Goal: Task Accomplishment & Management: Use online tool/utility

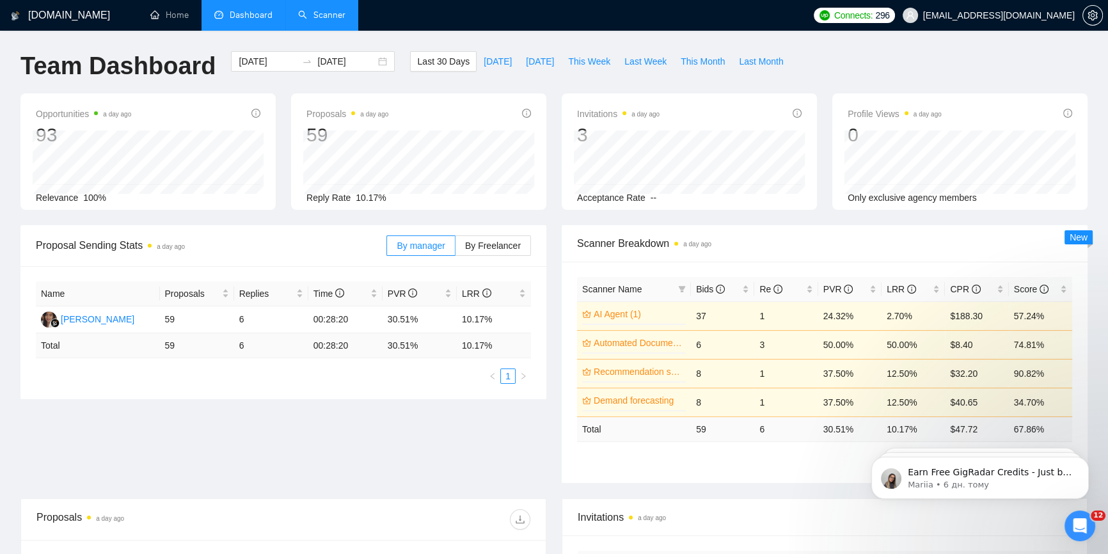
click at [298, 15] on link "Scanner" at bounding box center [321, 15] width 47 height 11
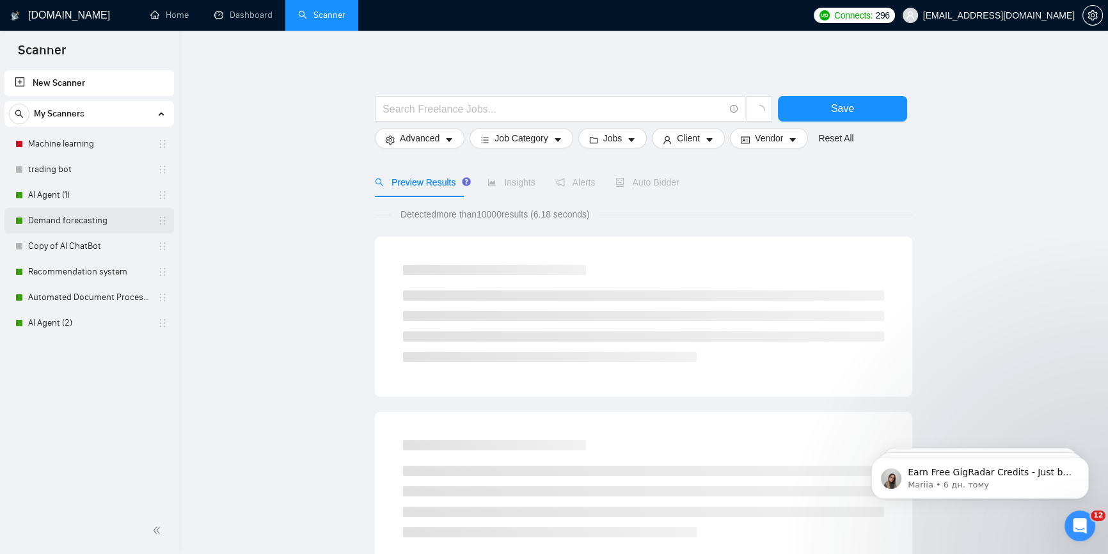
click at [65, 218] on link "Demand forecasting" at bounding box center [89, 221] width 122 height 26
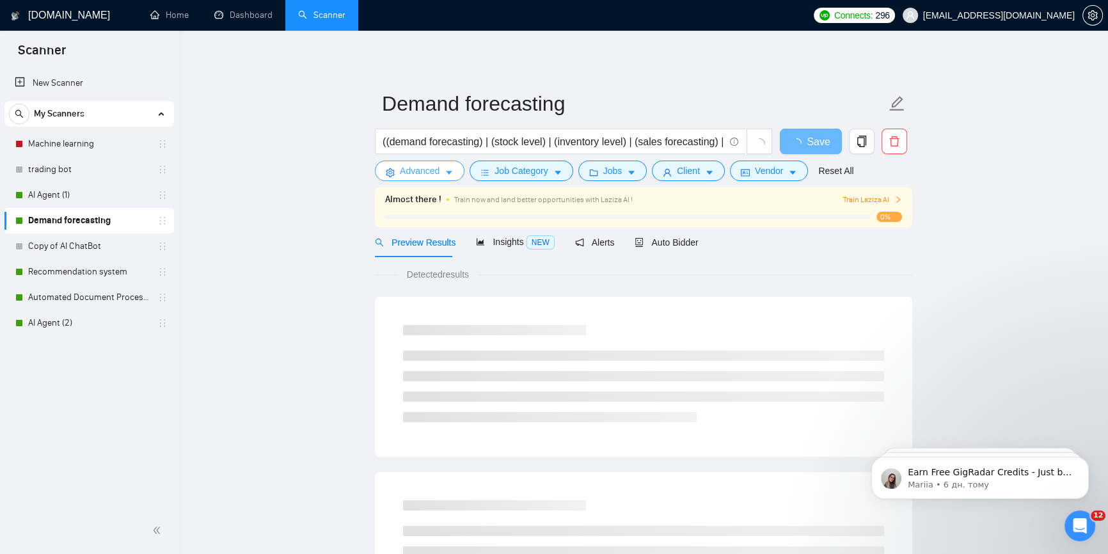
click at [437, 170] on span "Advanced" at bounding box center [420, 171] width 40 height 14
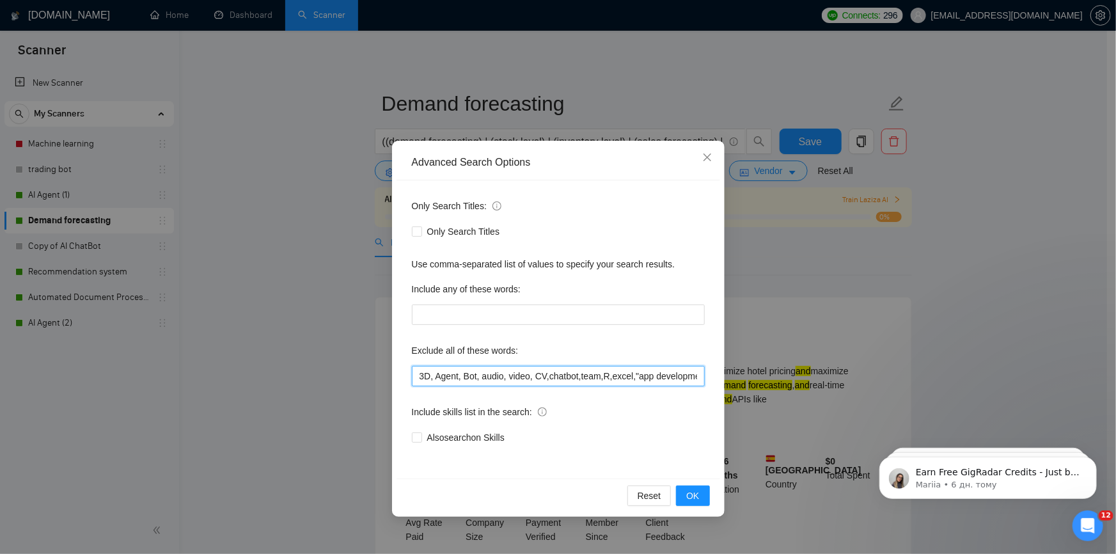
drag, startPoint x: 620, startPoint y: 379, endPoint x: 543, endPoint y: 380, distance: 76.8
click at [543, 380] on input "3D, Agent, Bot, audio, video, CV,chatbot,team,R,excel,"app development","app de…" at bounding box center [558, 376] width 293 height 20
click at [605, 379] on input "3D, Agent, Bot, audio, video, CV,chatbot,team,R,excel,"app development","app de…" at bounding box center [558, 376] width 293 height 20
drag, startPoint x: 617, startPoint y: 377, endPoint x: 675, endPoint y: 383, distance: 58.5
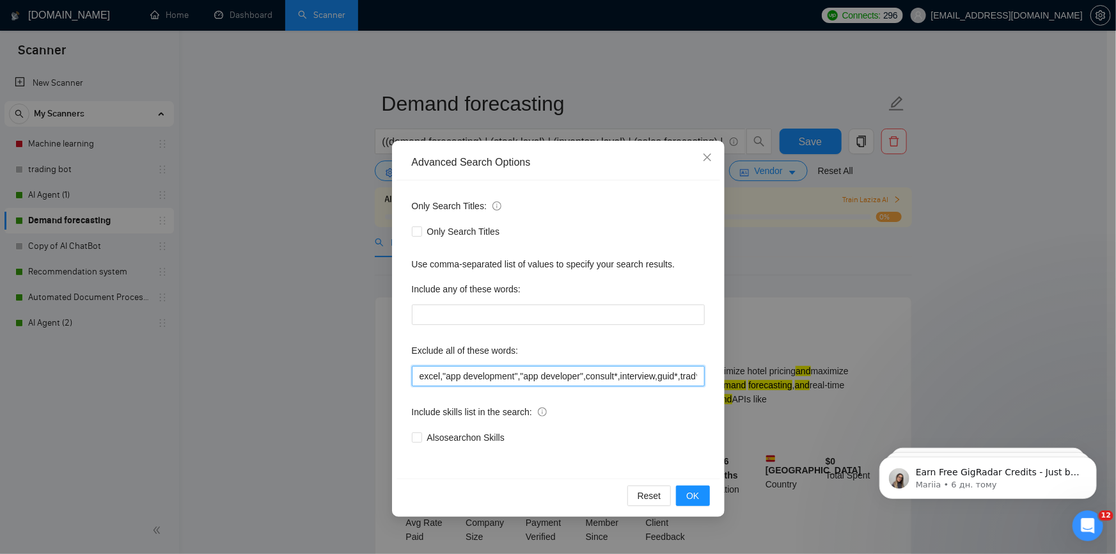
click at [675, 383] on input "3D, Agent, Bot, audio, video, CV,chatbot,team,R,excel,"app development","app de…" at bounding box center [558, 376] width 293 height 20
click at [622, 380] on input "3D, Agent, Bot, audio, video, CV,chatbot,team,R,excel,"app development","app de…" at bounding box center [558, 376] width 293 height 20
click at [580, 377] on input "3D, Agent, Bot, audio, video, CV,chatbot,team,R,excel,"app development","app de…" at bounding box center [558, 376] width 293 height 20
drag, startPoint x: 578, startPoint y: 377, endPoint x: 612, endPoint y: 375, distance: 34.0
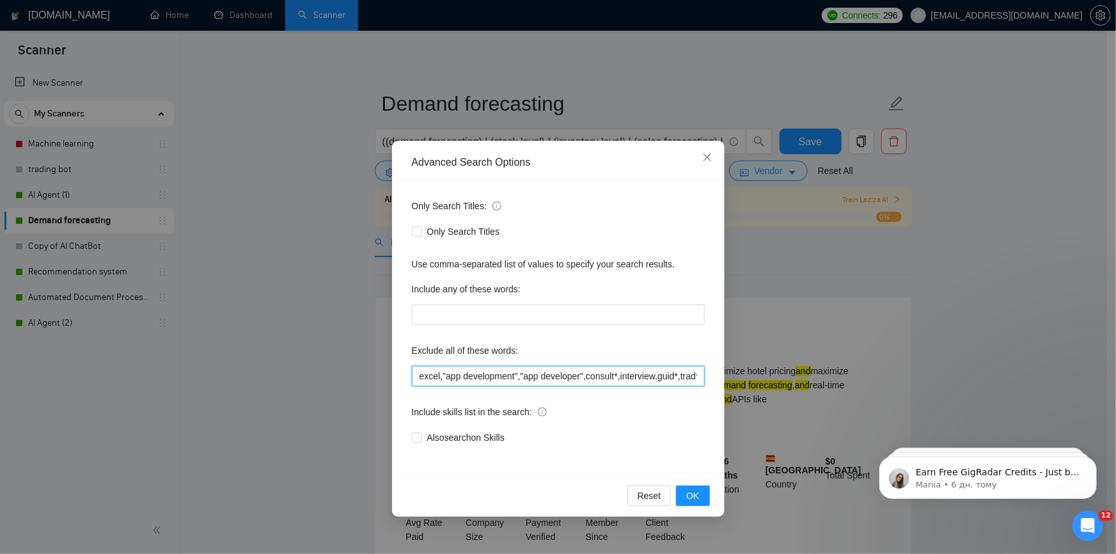
click at [612, 375] on input "3D, Agent, Bot, audio, video, CV,chatbot,team,R,excel,"app development","app de…" at bounding box center [558, 376] width 293 height 20
drag, startPoint x: 649, startPoint y: 376, endPoint x: 578, endPoint y: 368, distance: 71.4
click at [578, 368] on input "3D, Agent, Bot, audio, video, CV,chatbot,team,R,excel,"app development","app de…" at bounding box center [558, 376] width 293 height 20
click at [702, 157] on icon "close" at bounding box center [707, 157] width 10 height 10
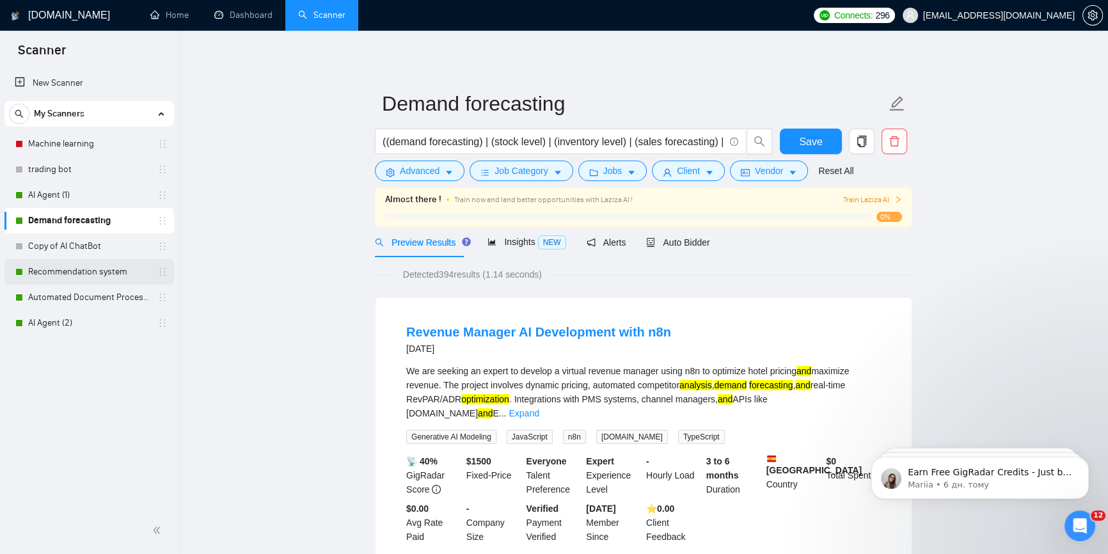
click at [47, 274] on link "Recommendation system" at bounding box center [89, 272] width 122 height 26
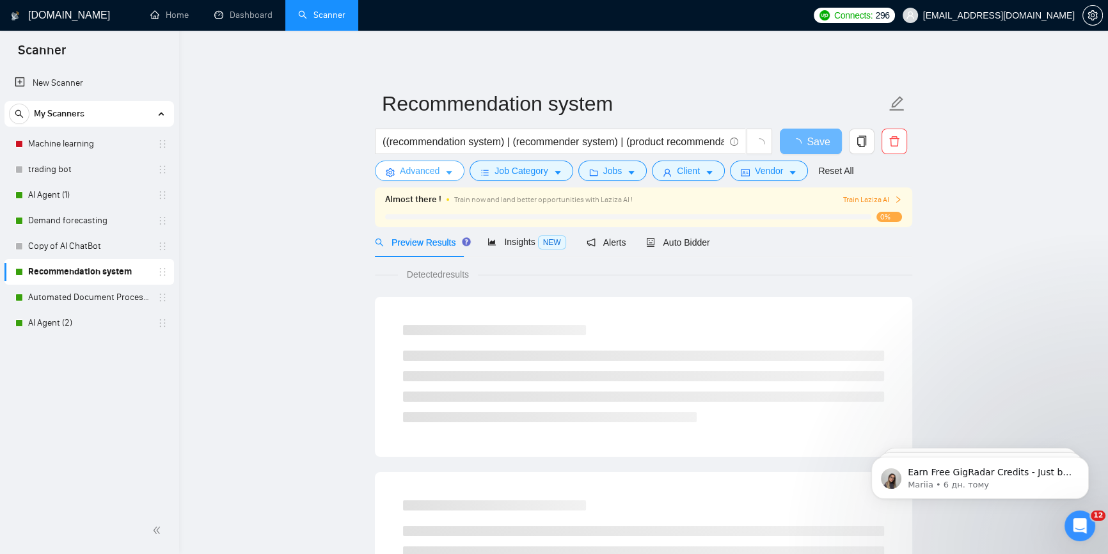
click at [437, 171] on span "Advanced" at bounding box center [420, 171] width 40 height 14
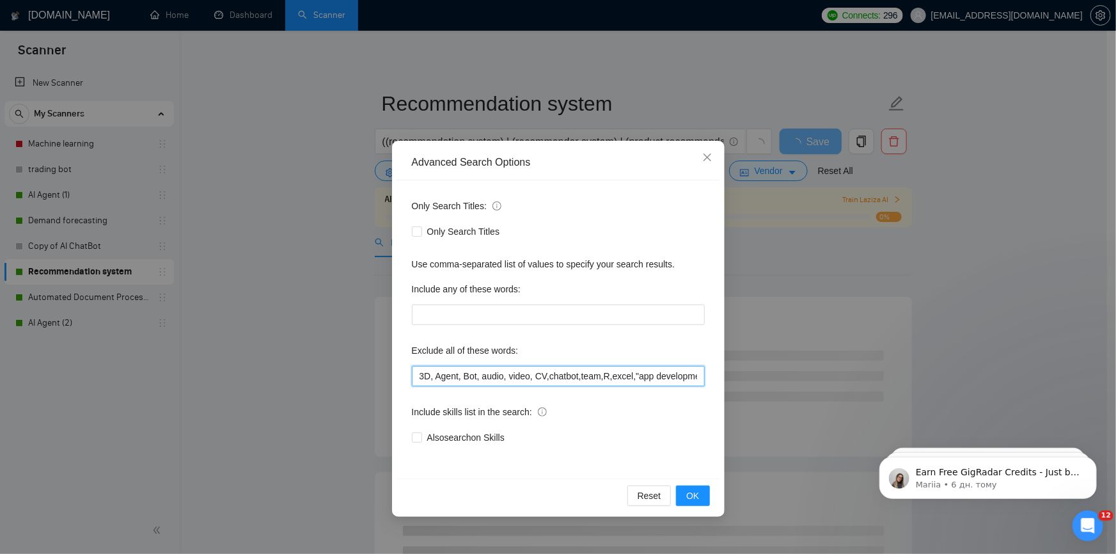
click at [517, 382] on input "3D, Agent, Bot, audio, video, CV,chatbot,team,R,excel,"app development","app de…" at bounding box center [558, 376] width 293 height 20
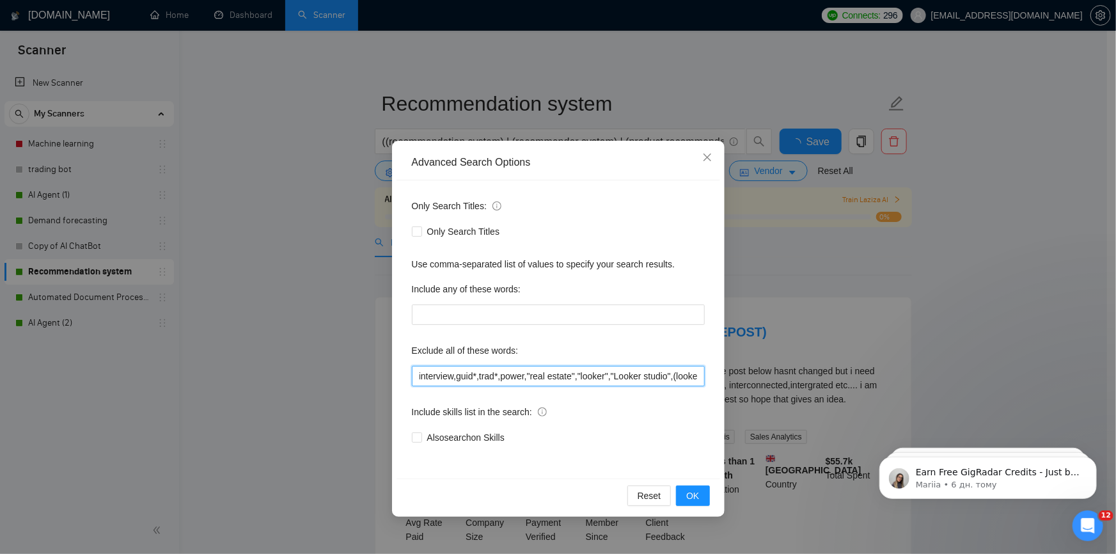
scroll to position [0, 285]
drag, startPoint x: 652, startPoint y: 381, endPoint x: 446, endPoint y: 373, distance: 205.5
click at [446, 373] on input "3D, Agent, Bot, audio, video, CV,chatbot,team,R,excel,"app development","app de…" at bounding box center [558, 376] width 293 height 20
click at [484, 376] on input "3D, Agent, Bot, audio, video, CV,chatbot,team,R,excel,"app development","app de…" at bounding box center [558, 376] width 293 height 20
drag, startPoint x: 486, startPoint y: 376, endPoint x: 512, endPoint y: 374, distance: 26.4
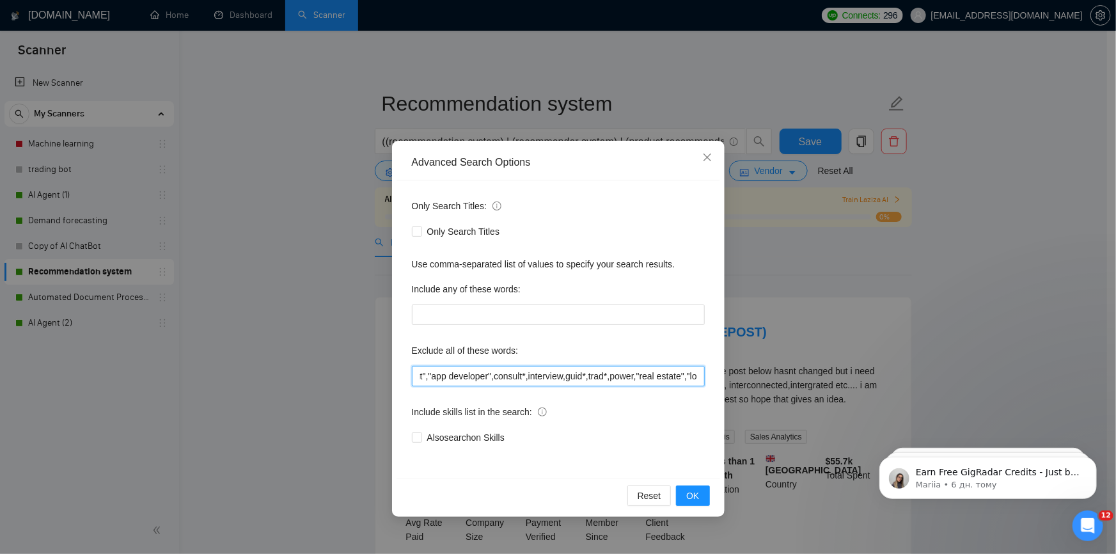
click at [512, 374] on input "3D, Agent, Bot, audio, video, CV,chatbot,team,R,excel,"app development","app de…" at bounding box center [558, 376] width 293 height 20
click at [470, 379] on input "3D, Agent, Bot, audio, video, CV,chatbot,team,R,excel,"app development","app de…" at bounding box center [558, 376] width 293 height 20
click at [243, 283] on div "Advanced Search Options Only Search Titles: Only Search Titles Use comma-separa…" at bounding box center [558, 277] width 1116 height 554
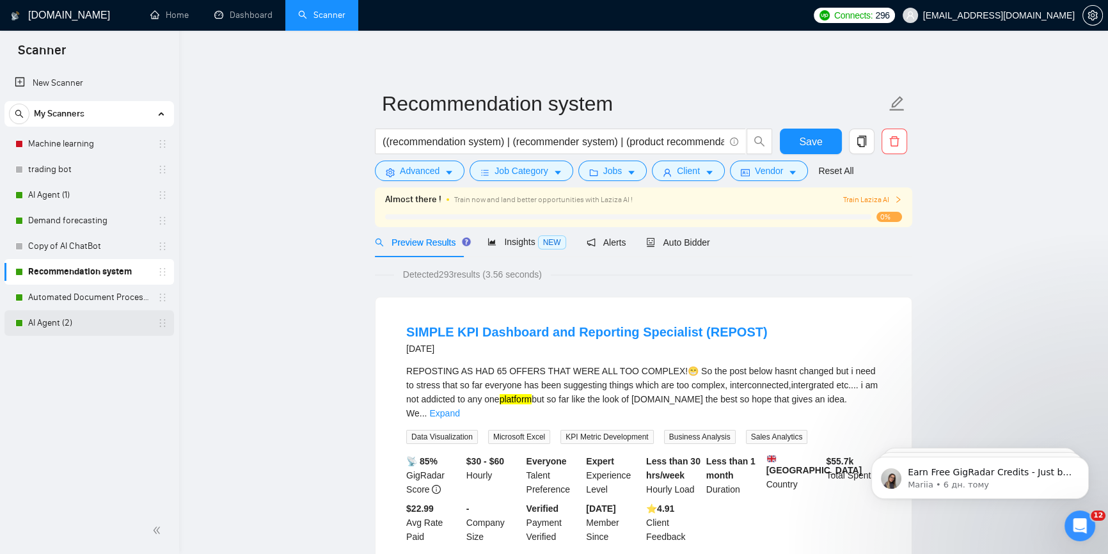
drag, startPoint x: 50, startPoint y: 315, endPoint x: 168, endPoint y: 335, distance: 119.4
click at [49, 315] on link "AI Agent (2)" at bounding box center [89, 323] width 122 height 26
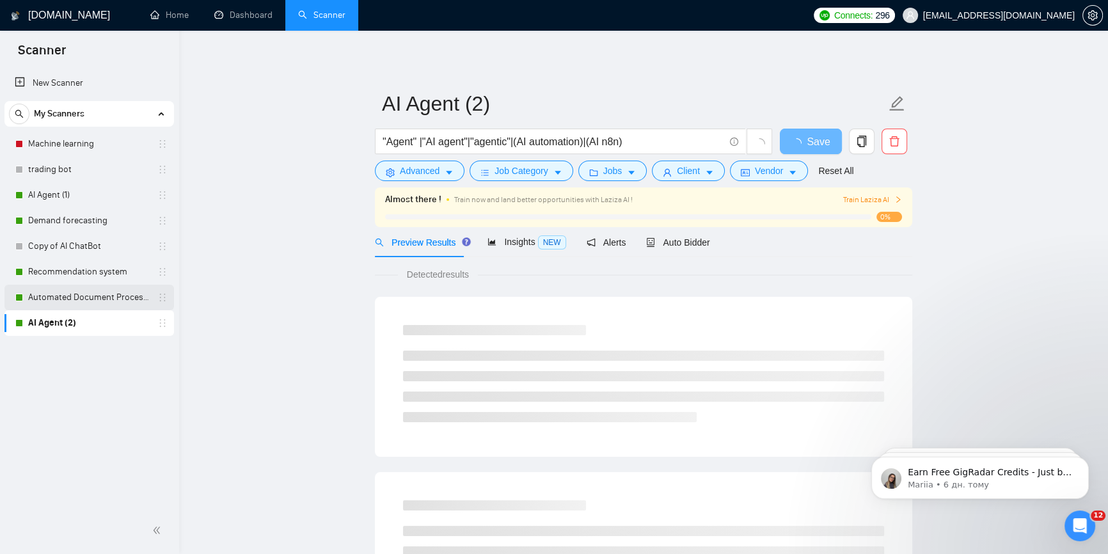
click at [94, 295] on link "Automated Document Processing" at bounding box center [89, 298] width 122 height 26
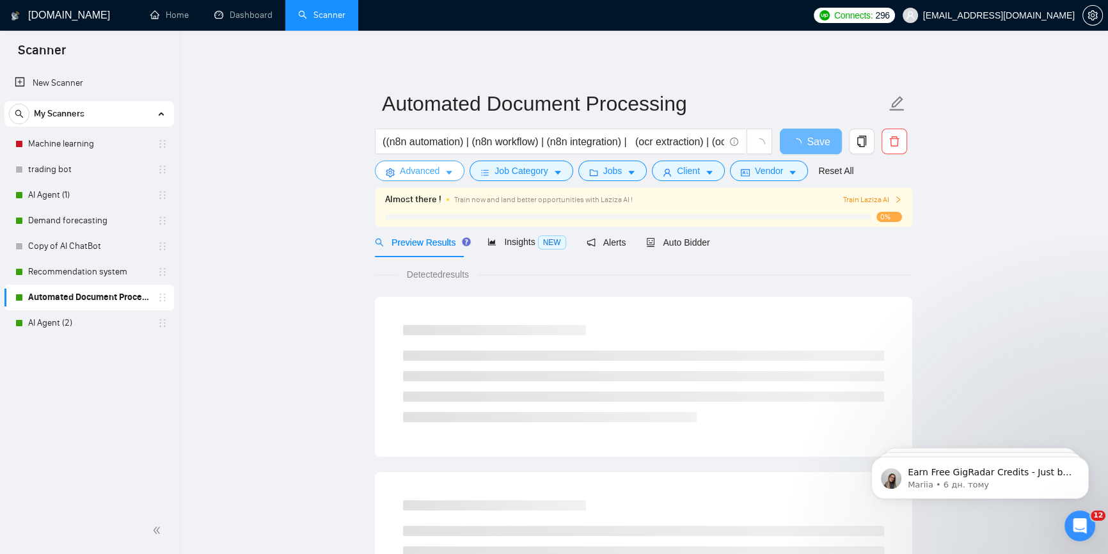
click at [434, 171] on span "Advanced" at bounding box center [420, 171] width 40 height 14
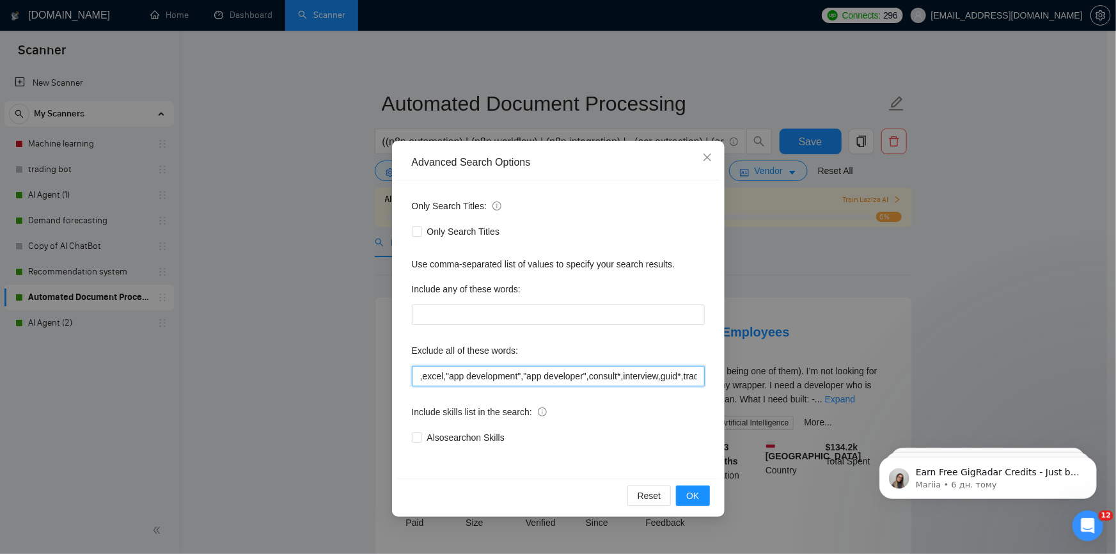
scroll to position [0, 141]
drag, startPoint x: 619, startPoint y: 383, endPoint x: 649, endPoint y: 384, distance: 30.7
click at [649, 384] on input "3D, audio, video, CV,team,R,excel,"app development","app developer",consult*,in…" at bounding box center [558, 376] width 293 height 20
click at [203, 327] on div "Advanced Search Options Only Search Titles: Only Search Titles Use comma-separa…" at bounding box center [558, 277] width 1116 height 554
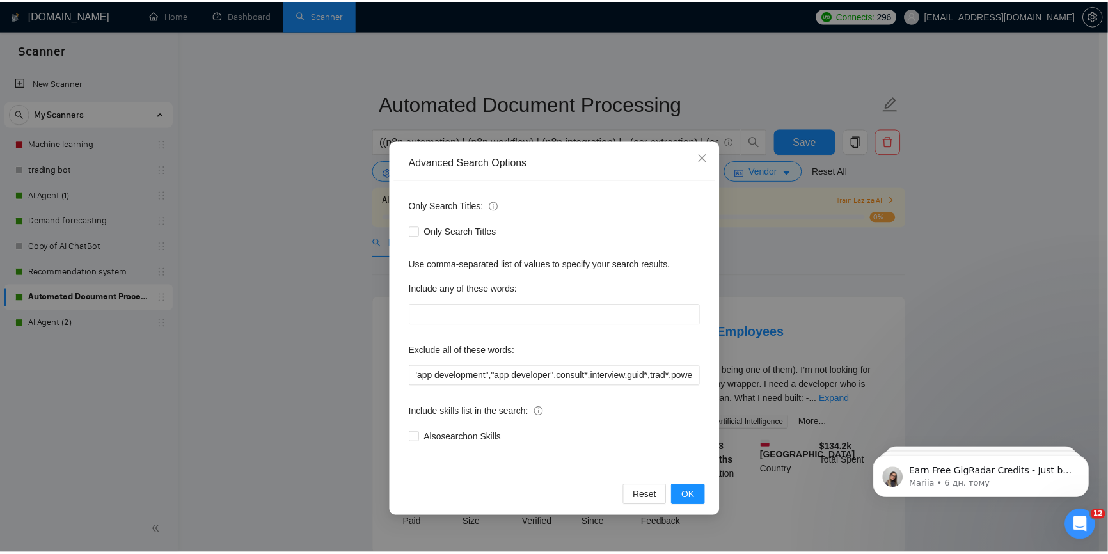
scroll to position [0, 0]
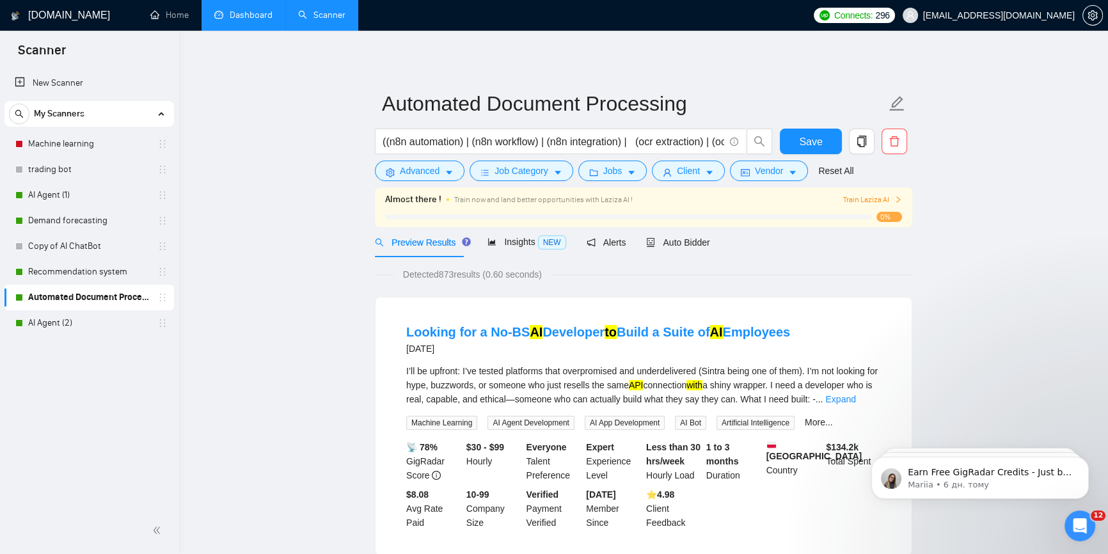
click at [253, 20] on link "Dashboard" at bounding box center [243, 15] width 58 height 11
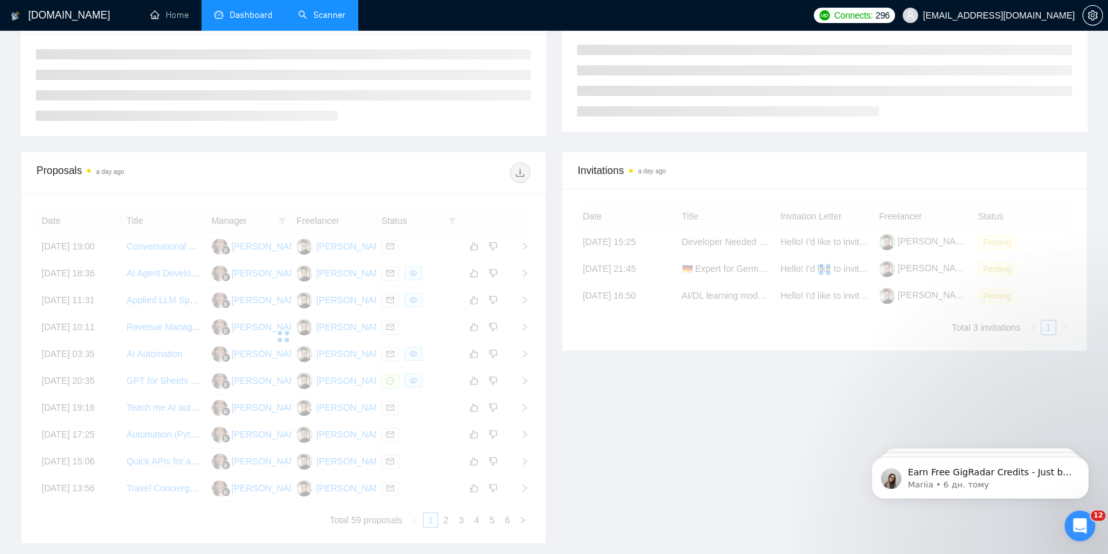
scroll to position [259, 0]
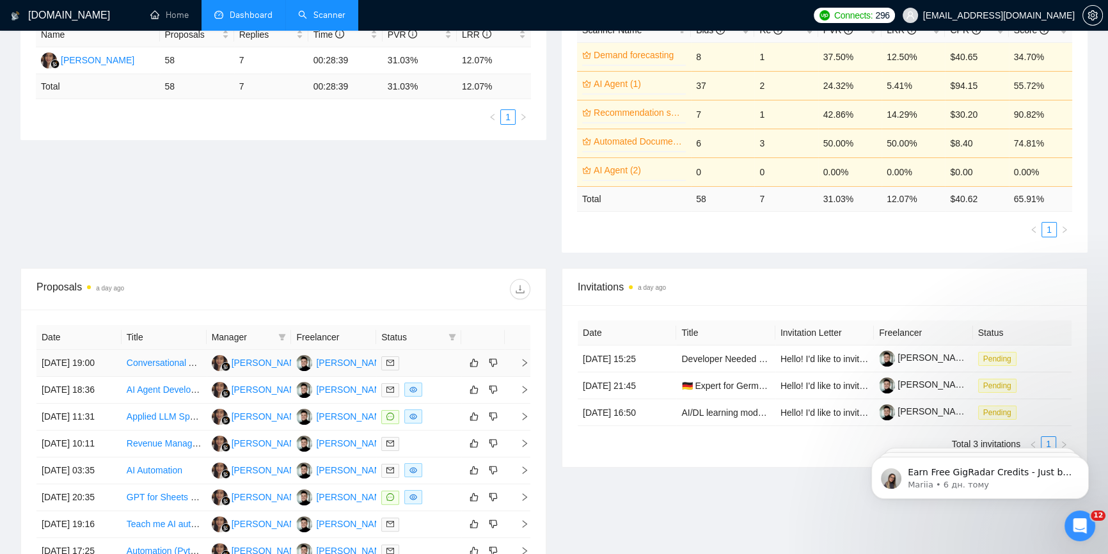
click at [528, 367] on icon "right" at bounding box center [524, 362] width 9 height 9
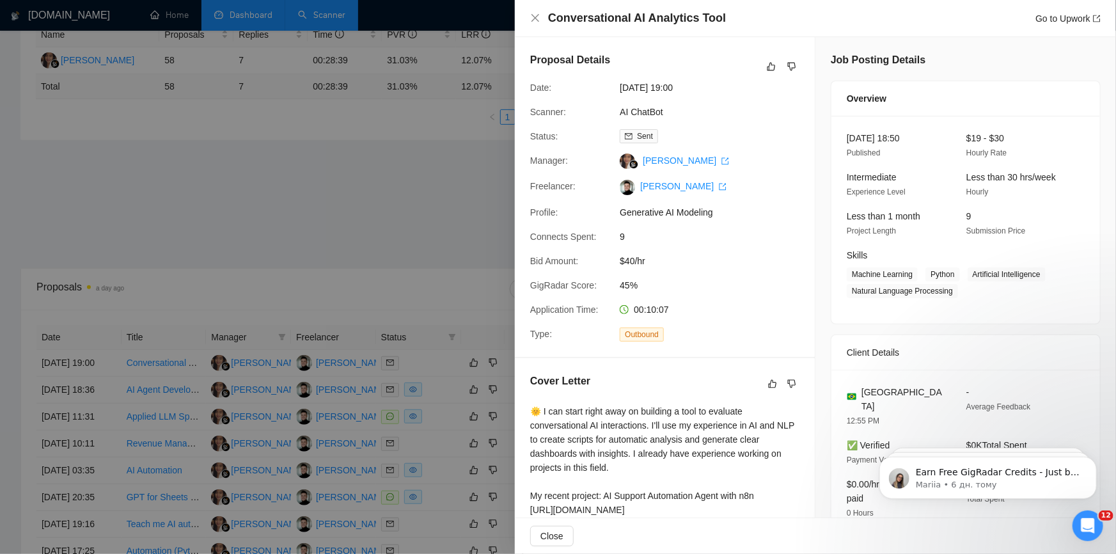
click at [354, 269] on div at bounding box center [558, 277] width 1116 height 554
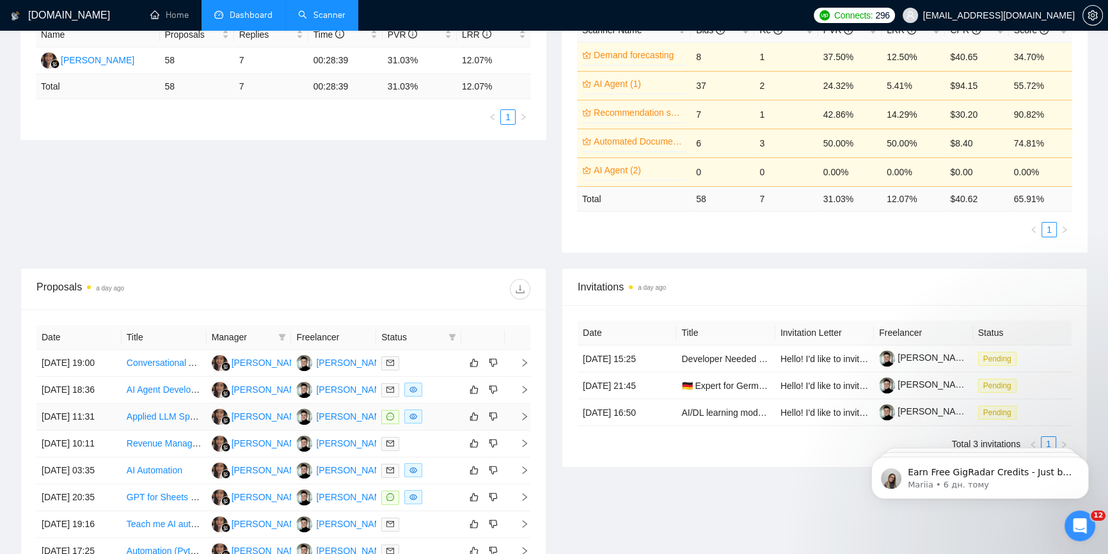
click at [521, 421] on icon "right" at bounding box center [524, 416] width 9 height 9
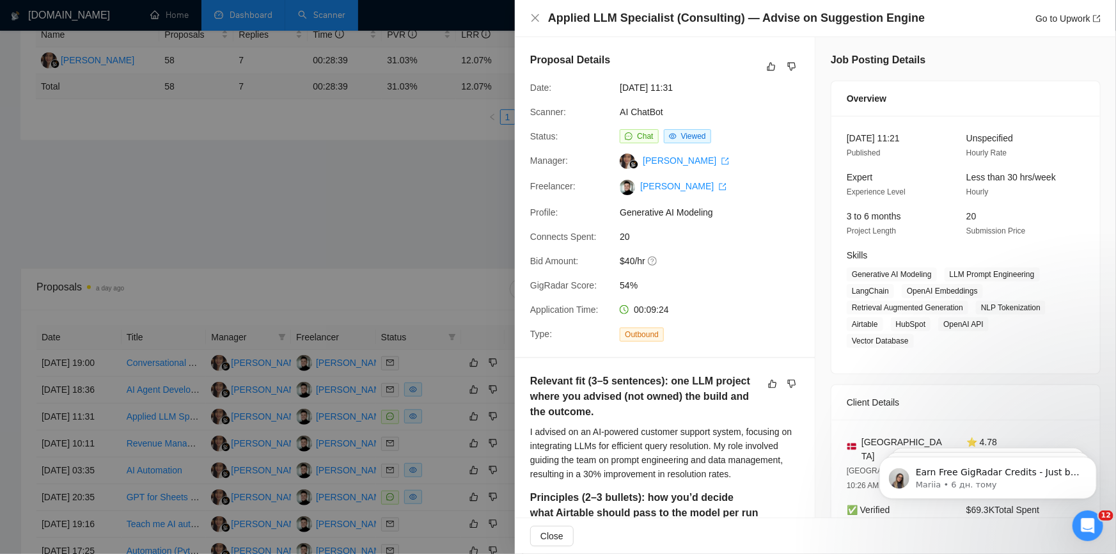
click at [330, 237] on div at bounding box center [558, 277] width 1116 height 554
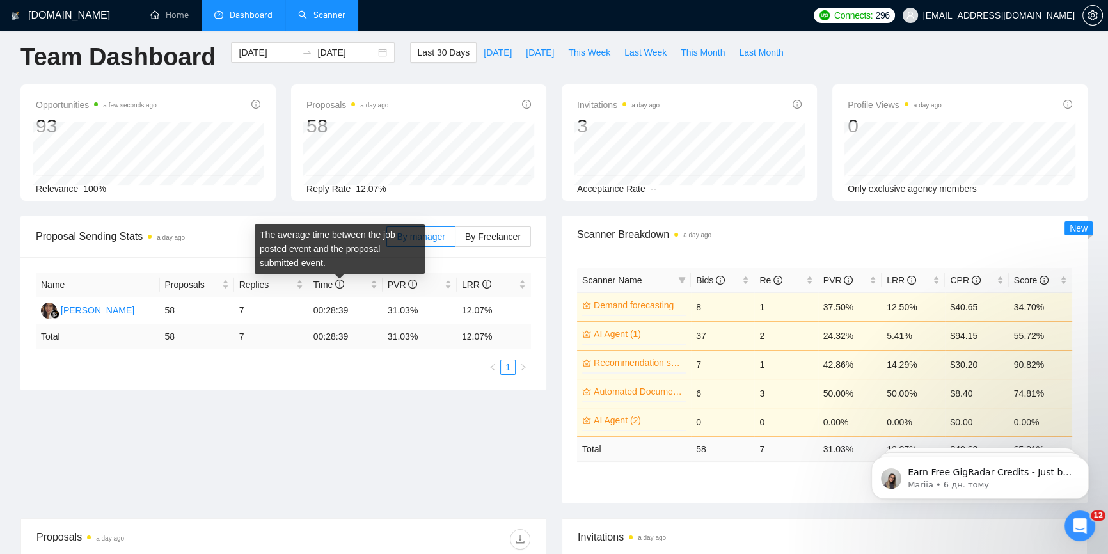
scroll to position [0, 0]
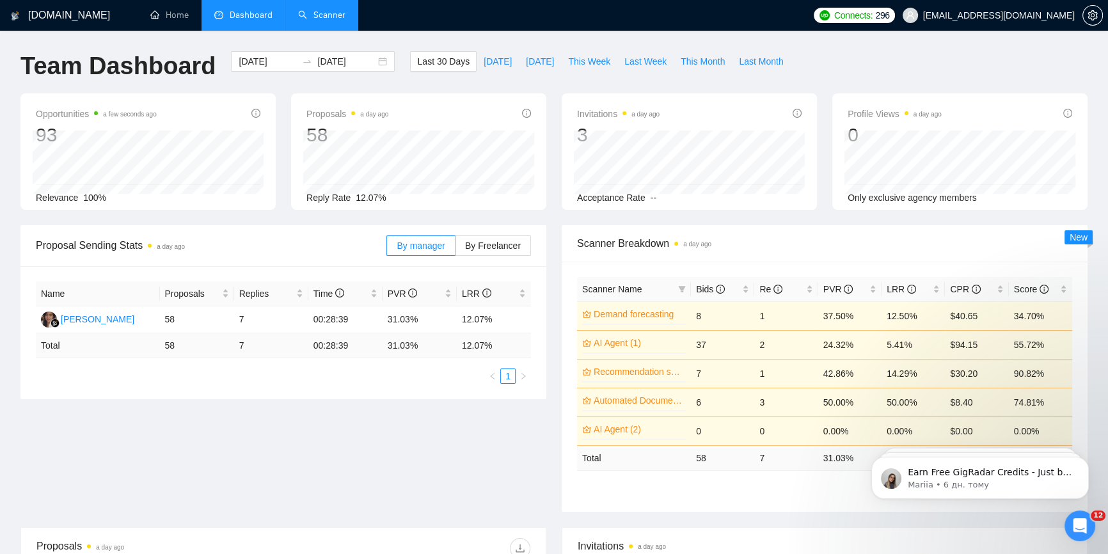
click at [322, 20] on link "Scanner" at bounding box center [321, 15] width 47 height 11
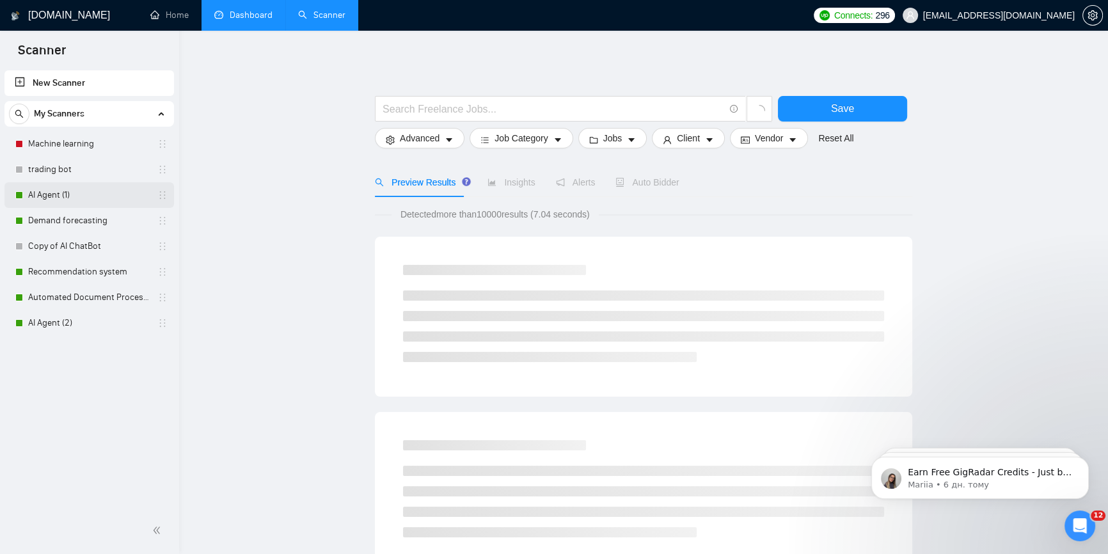
click at [97, 192] on link "AI Agent (1)" at bounding box center [89, 195] width 122 height 26
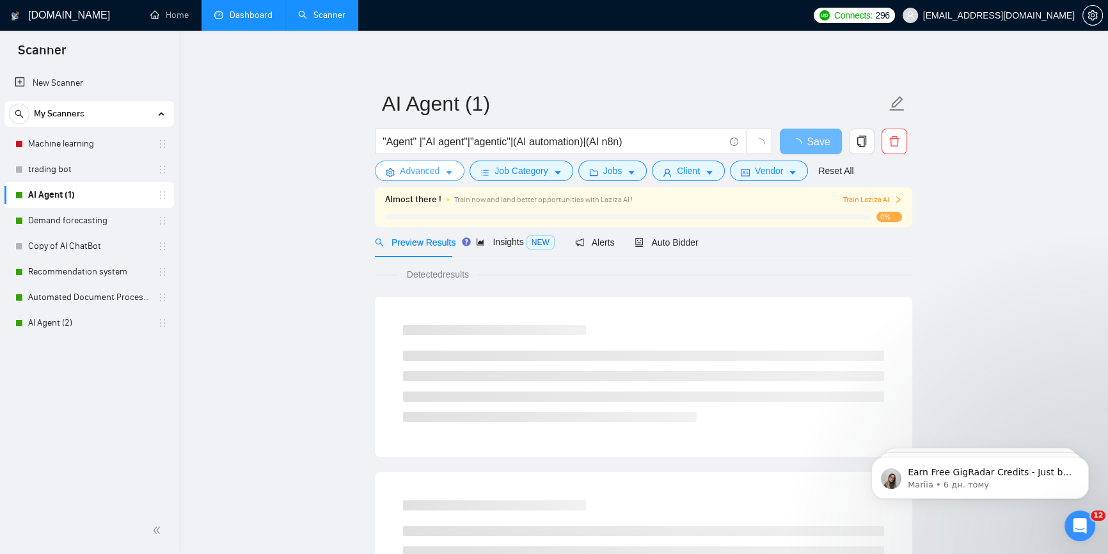
click at [434, 175] on span "Advanced" at bounding box center [420, 171] width 40 height 14
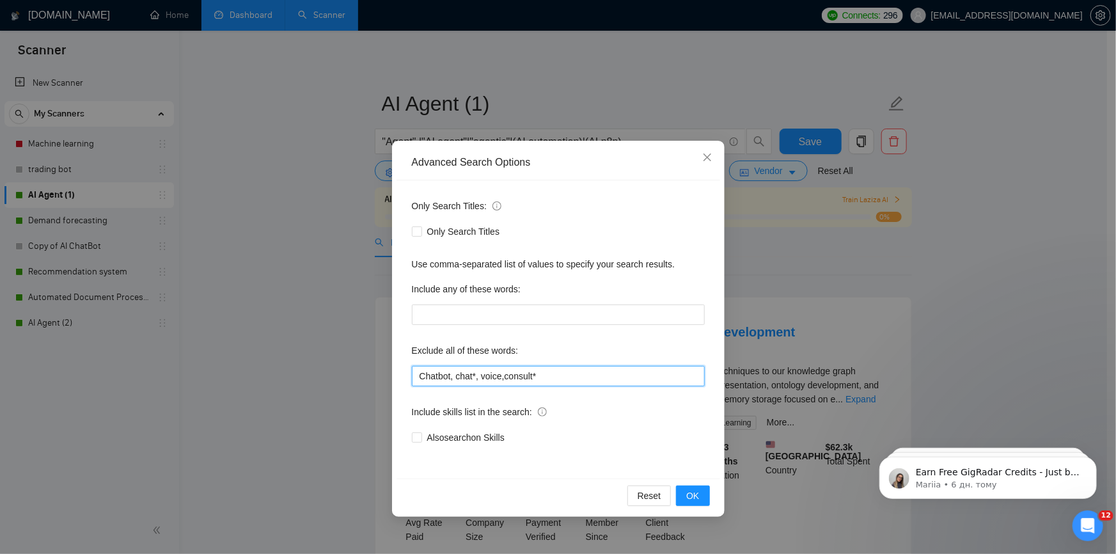
click at [562, 375] on input "Chatbot, chat*, voice,consult*" at bounding box center [558, 376] width 293 height 20
paste input ",consu"
type input "Chatbot, chat*, voice,consult*"
click at [704, 160] on icon "close" at bounding box center [707, 158] width 8 height 8
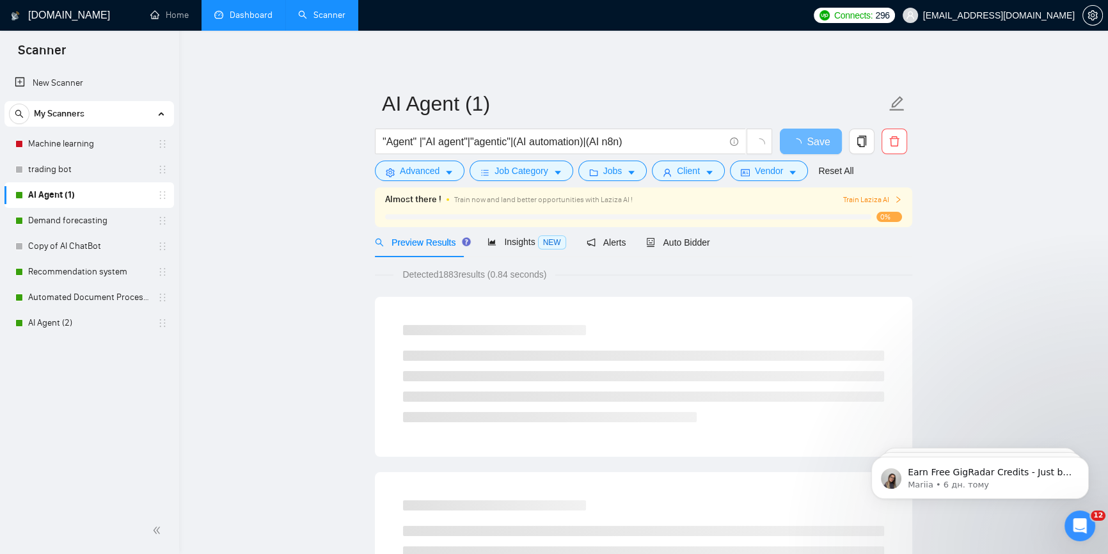
click at [248, 20] on link "Dashboard" at bounding box center [243, 15] width 58 height 11
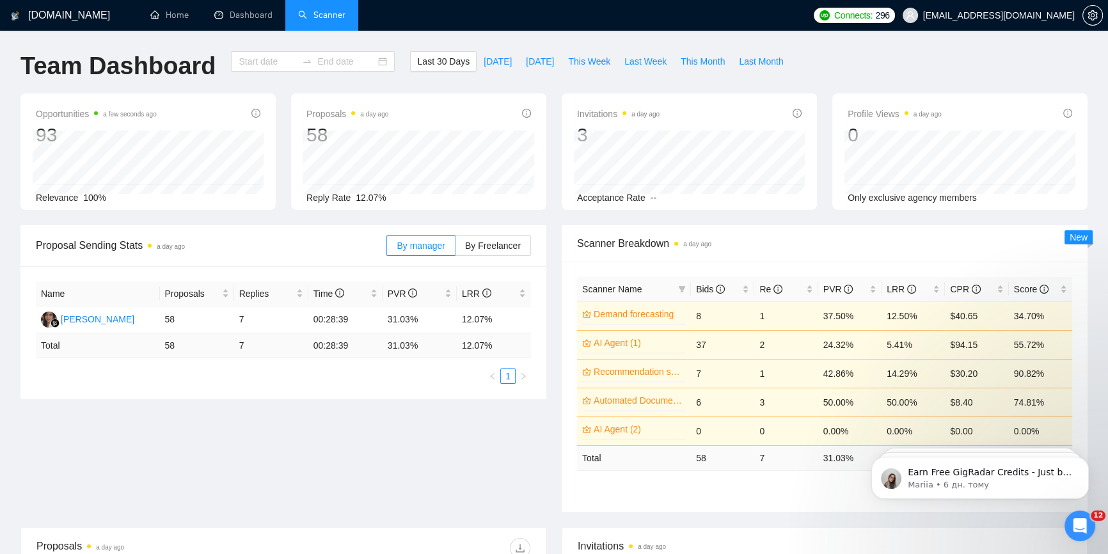
type input "[DATE]"
click at [577, 67] on span "This Week" at bounding box center [589, 61] width 42 height 14
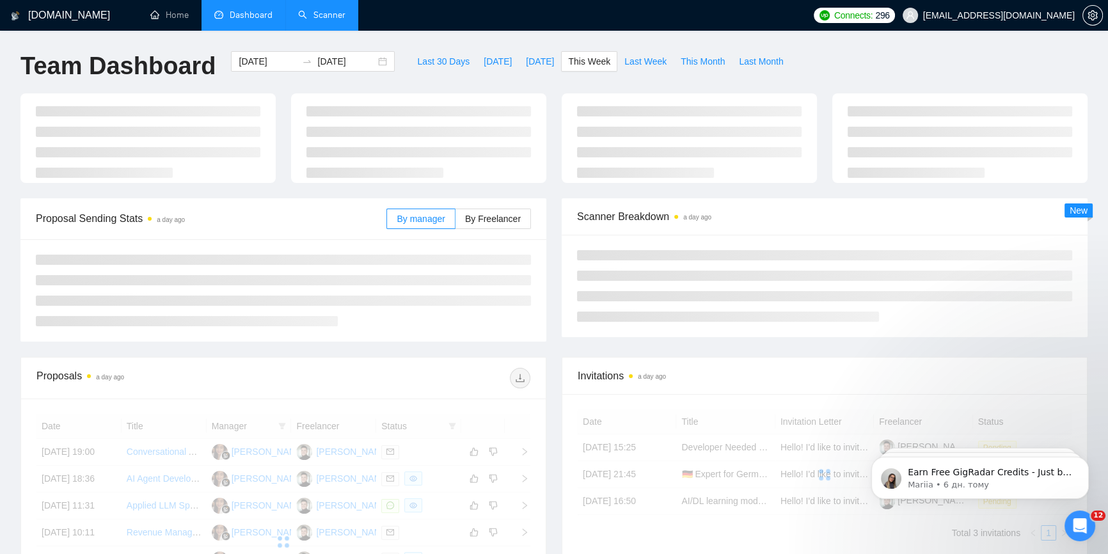
type input "[DATE]"
